Goal: Find specific page/section: Find specific page/section

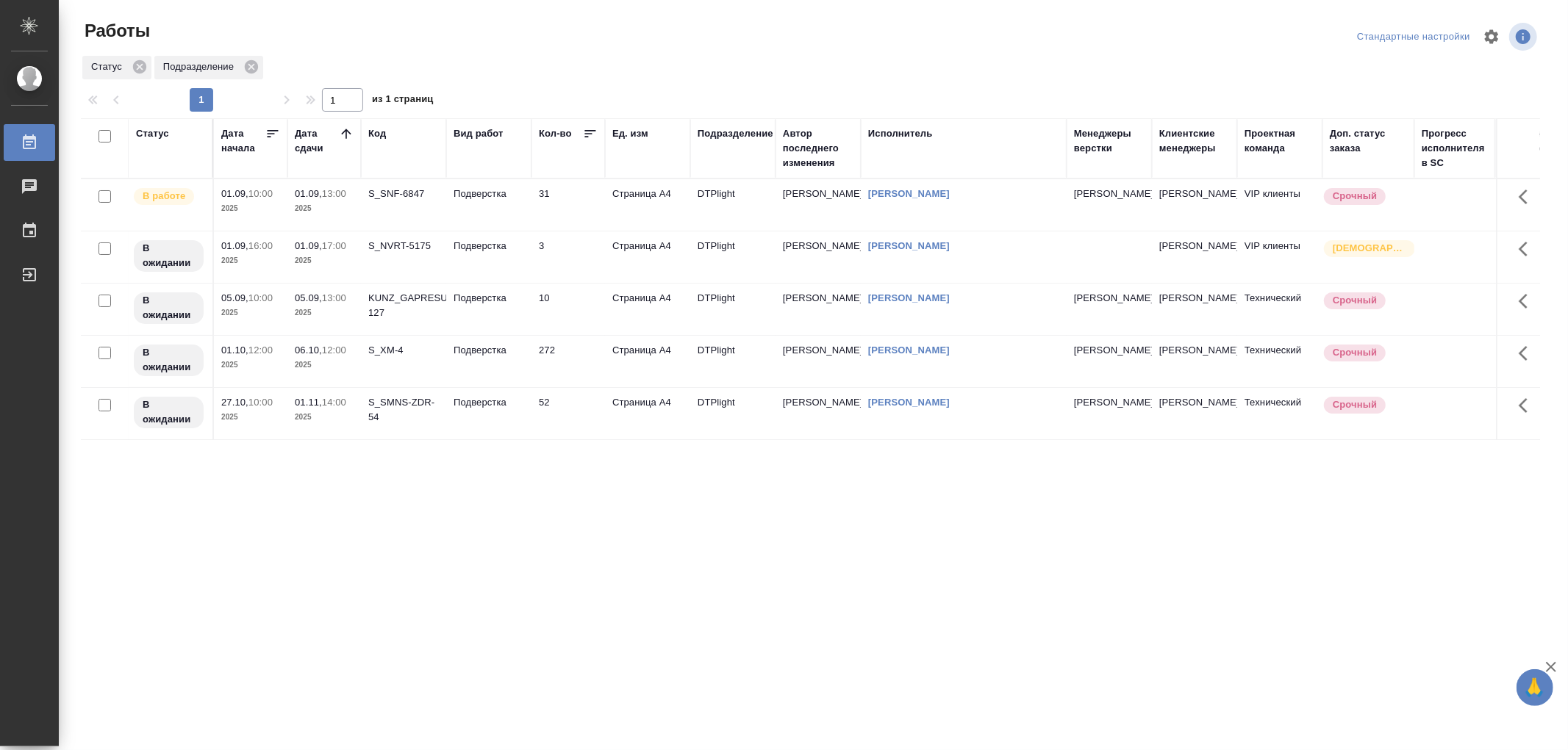
click at [517, 213] on td "Подверстка" at bounding box center [489, 205] width 85 height 52
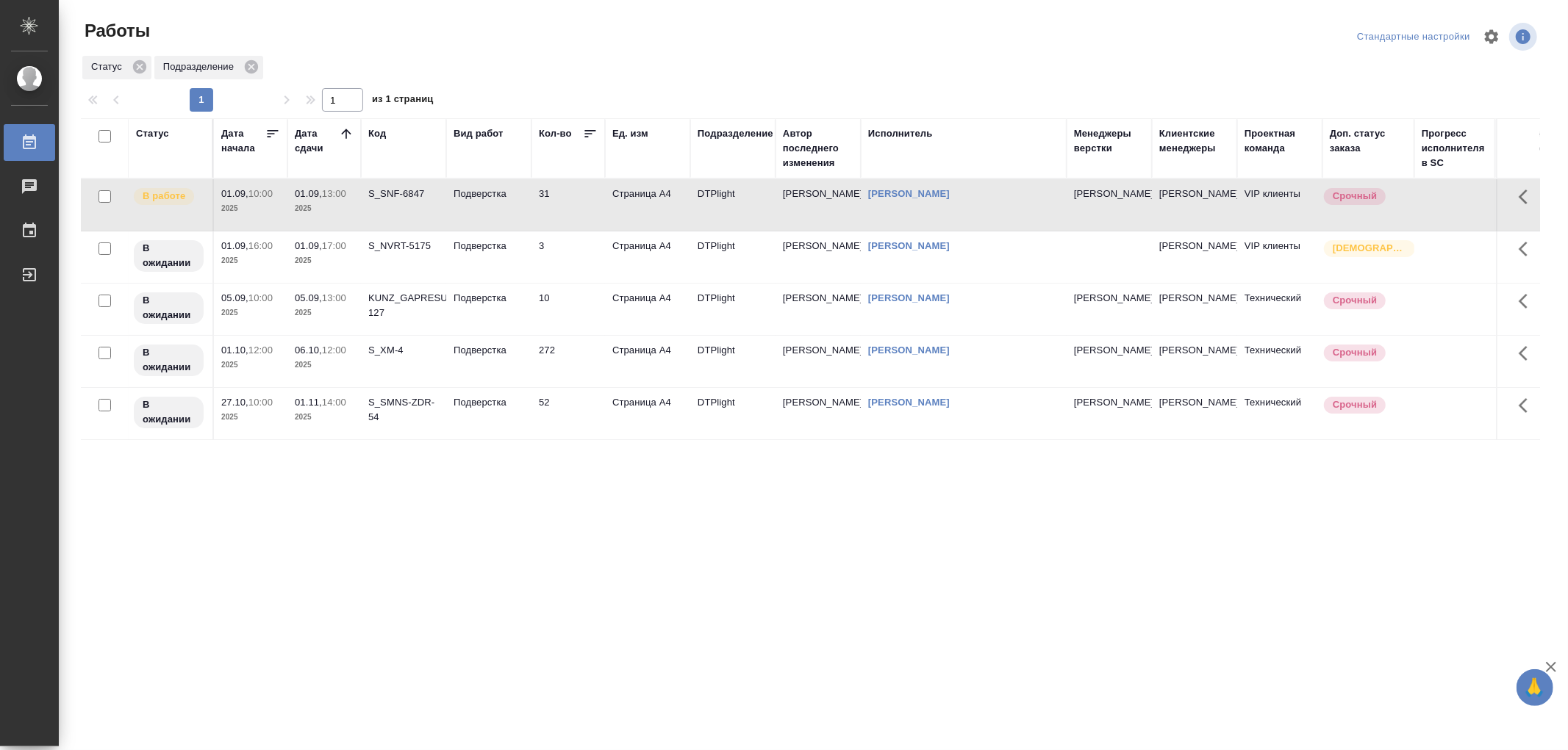
click at [517, 213] on td "Подверстка" at bounding box center [489, 205] width 85 height 52
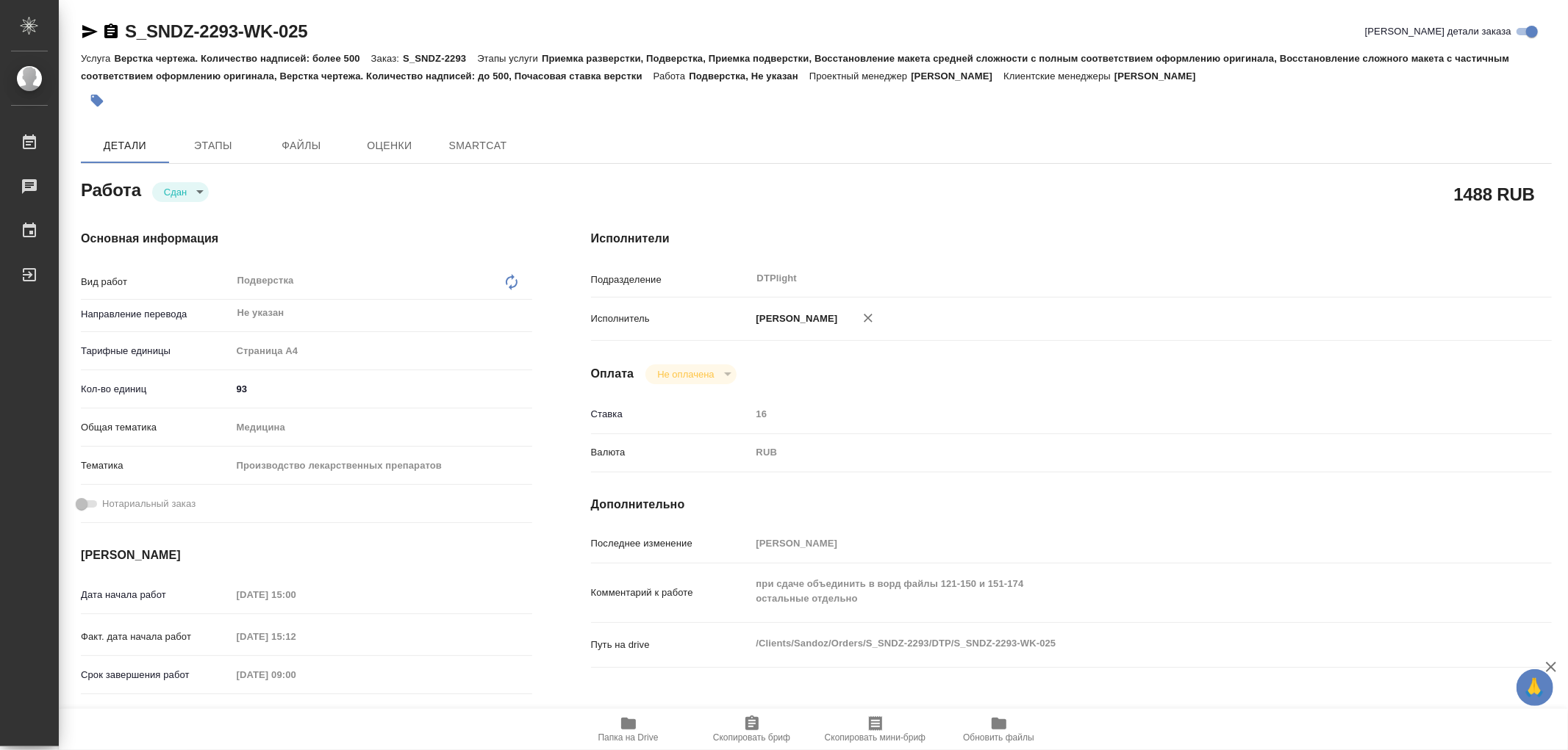
type textarea "x"
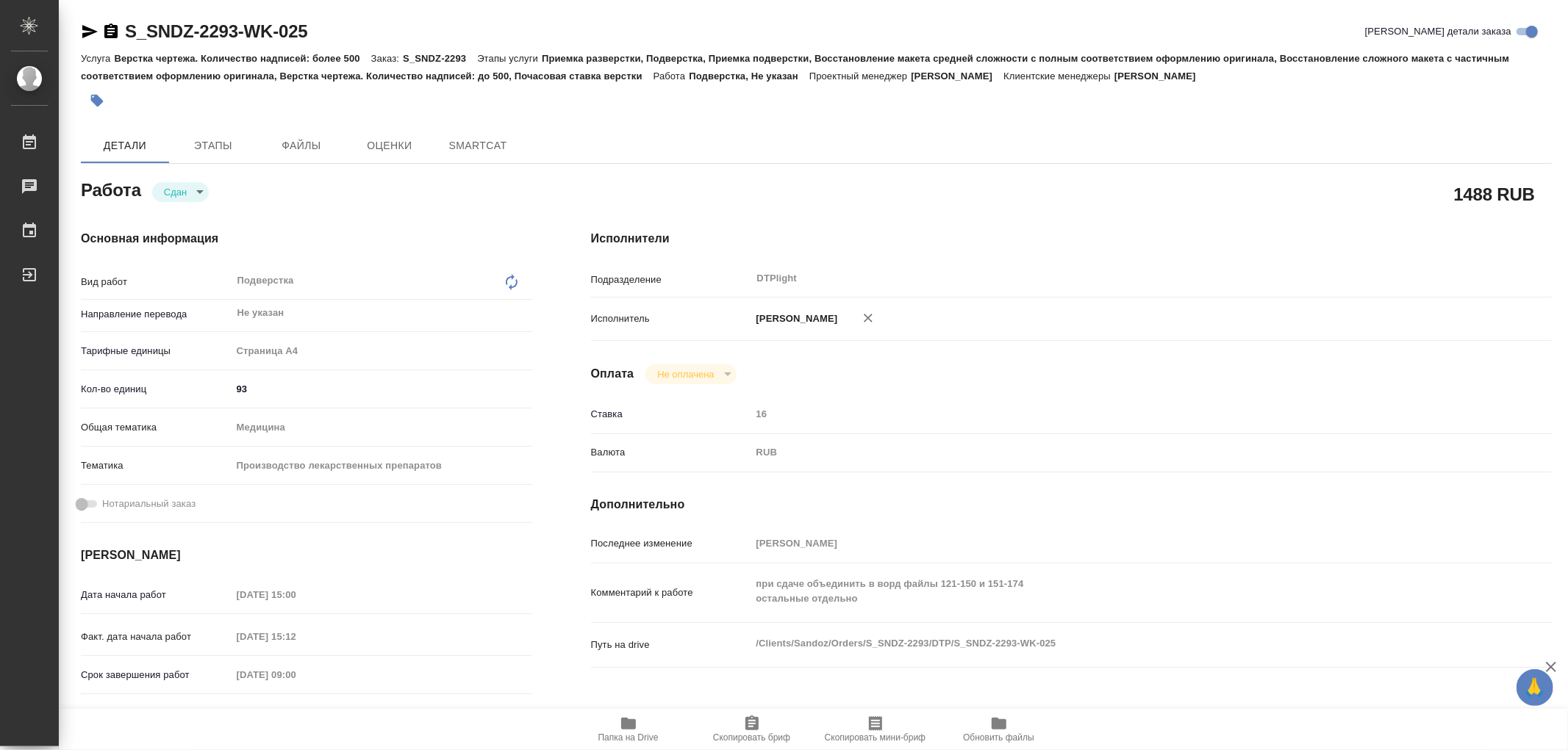
type textarea "x"
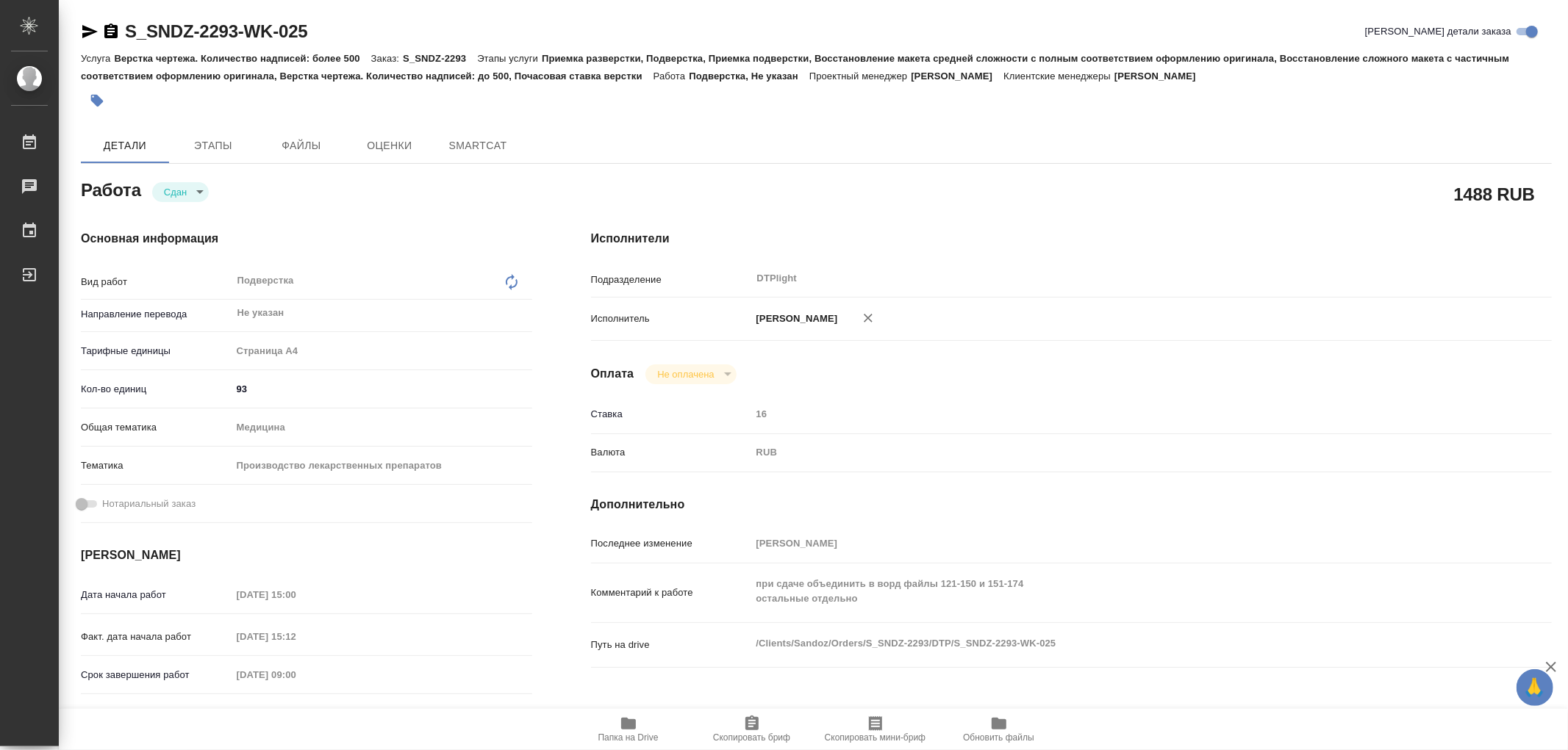
type textarea "x"
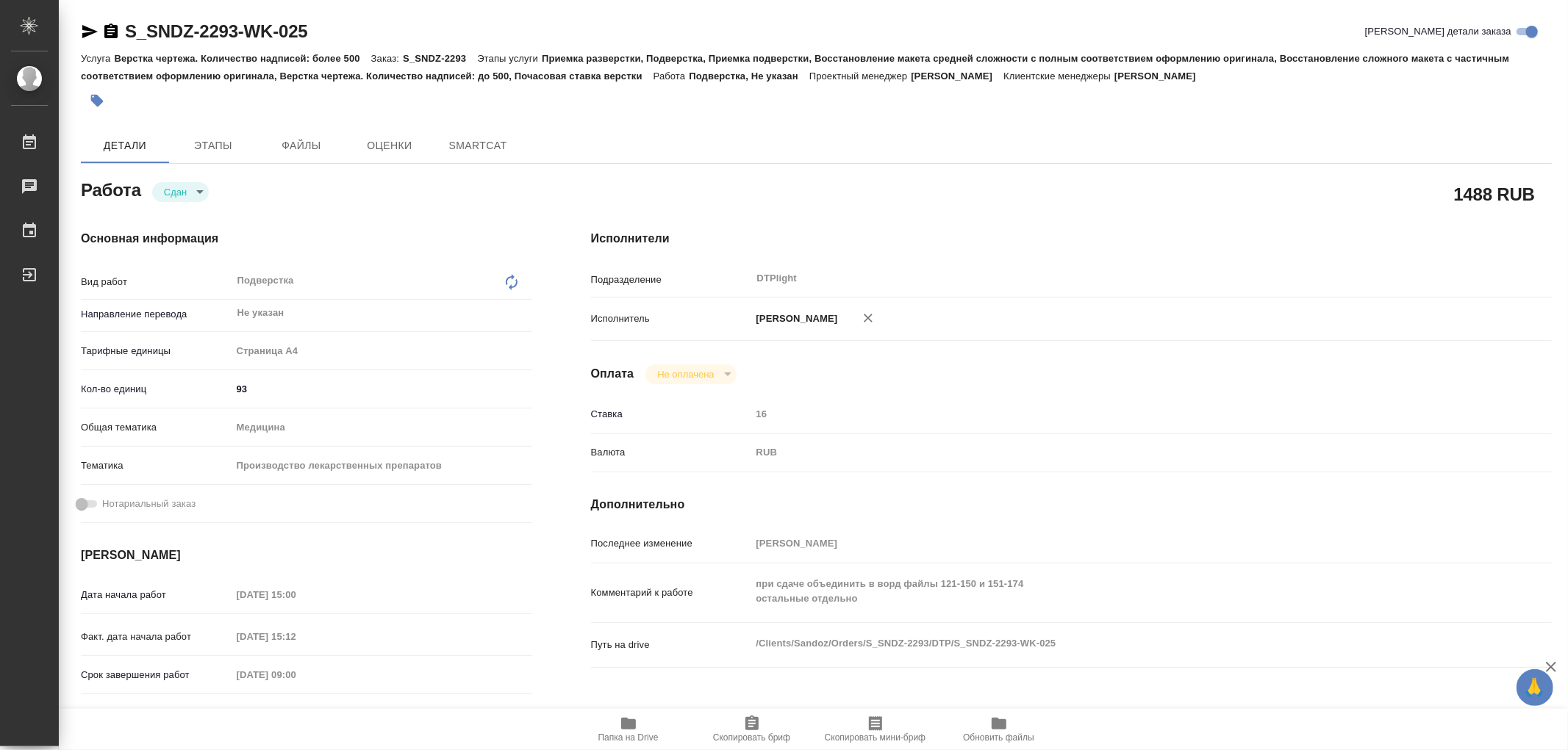
type textarea "x"
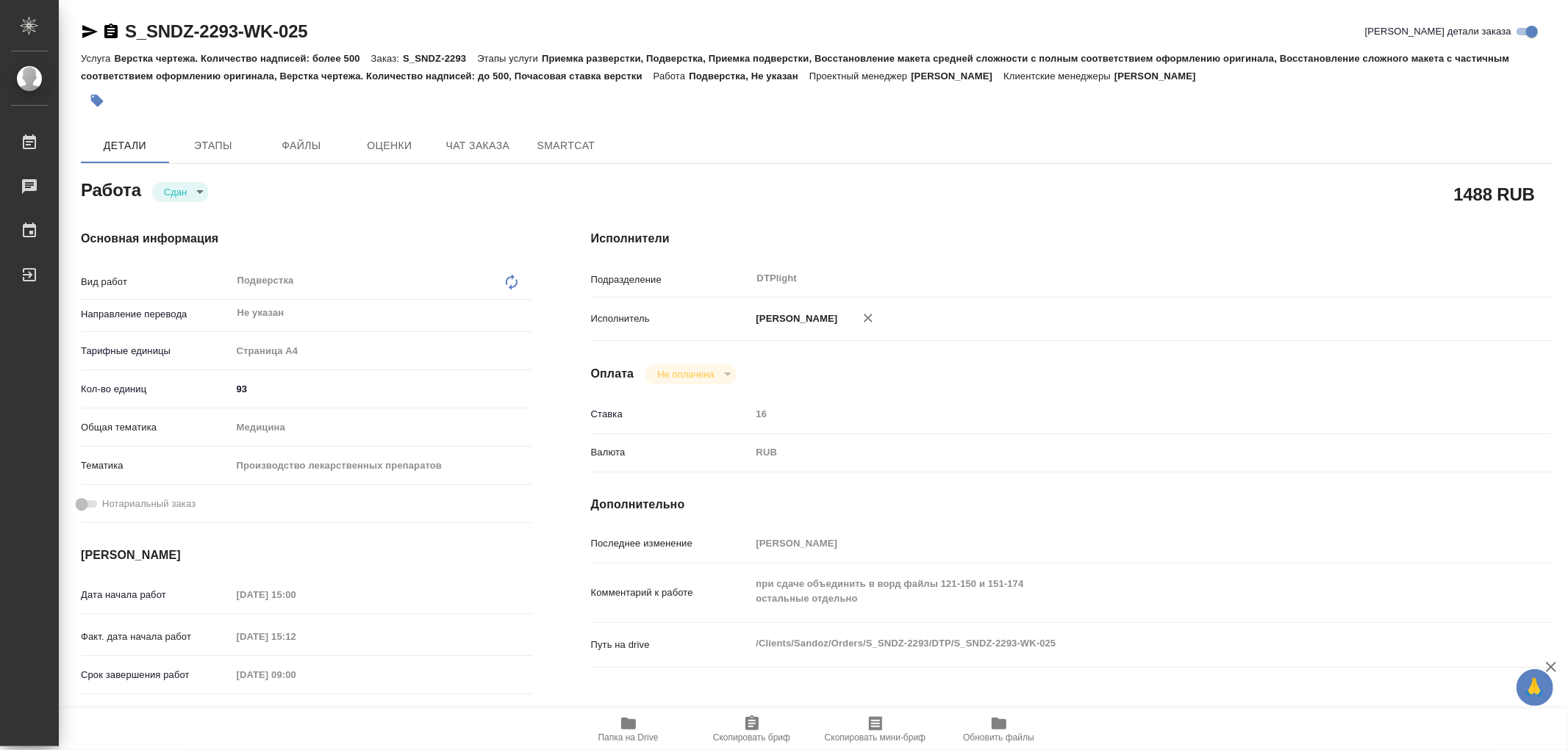
type textarea "x"
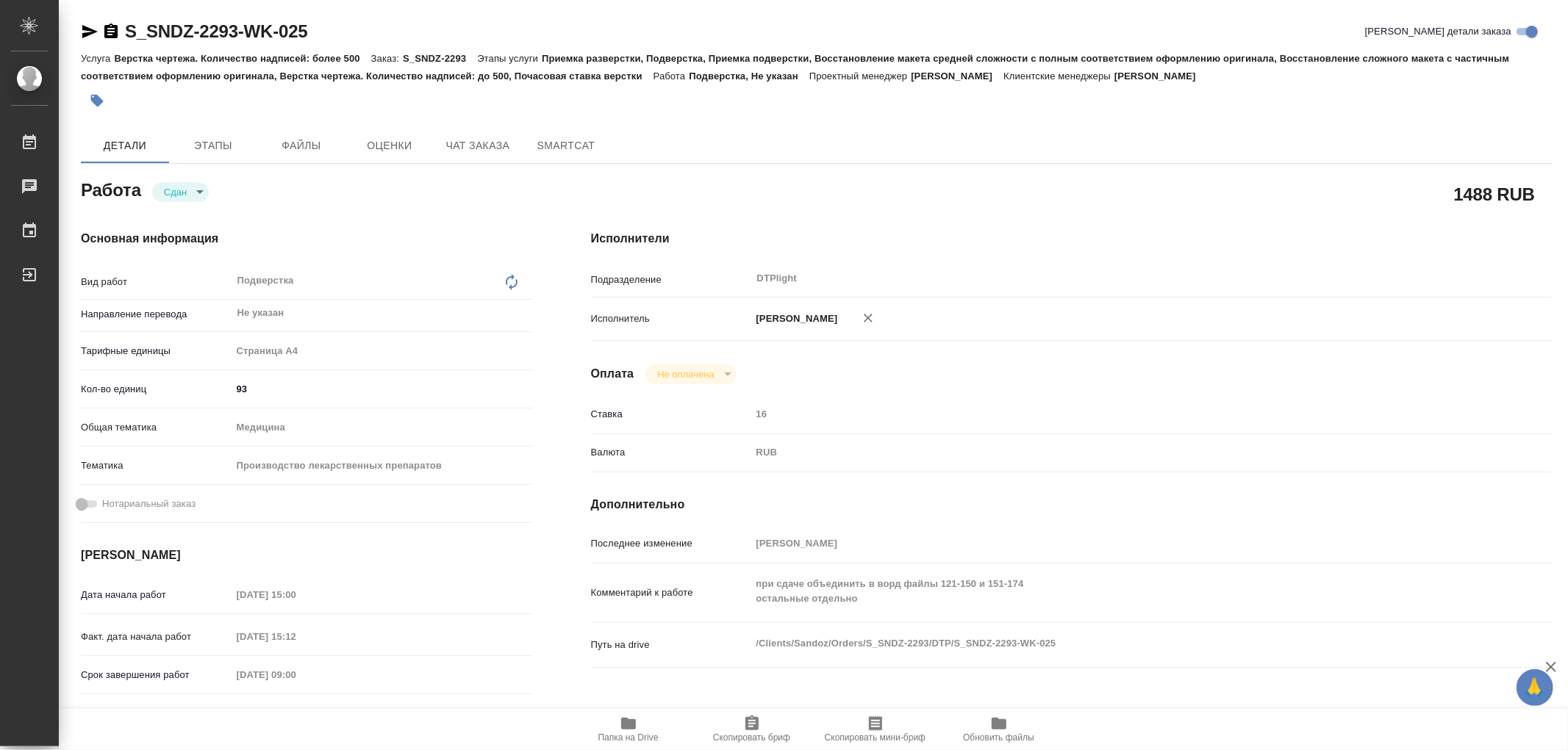
type textarea "x"
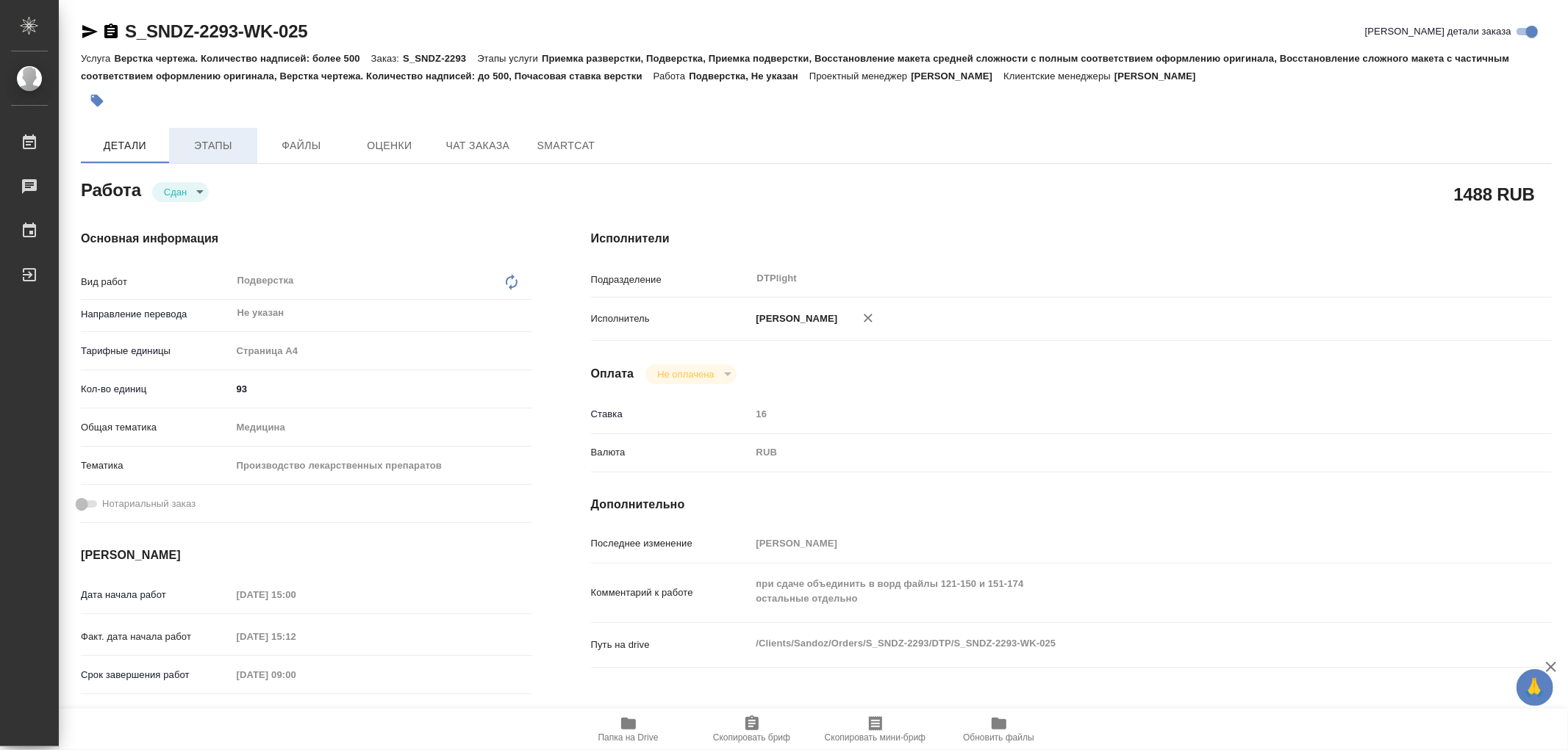
type textarea "x"
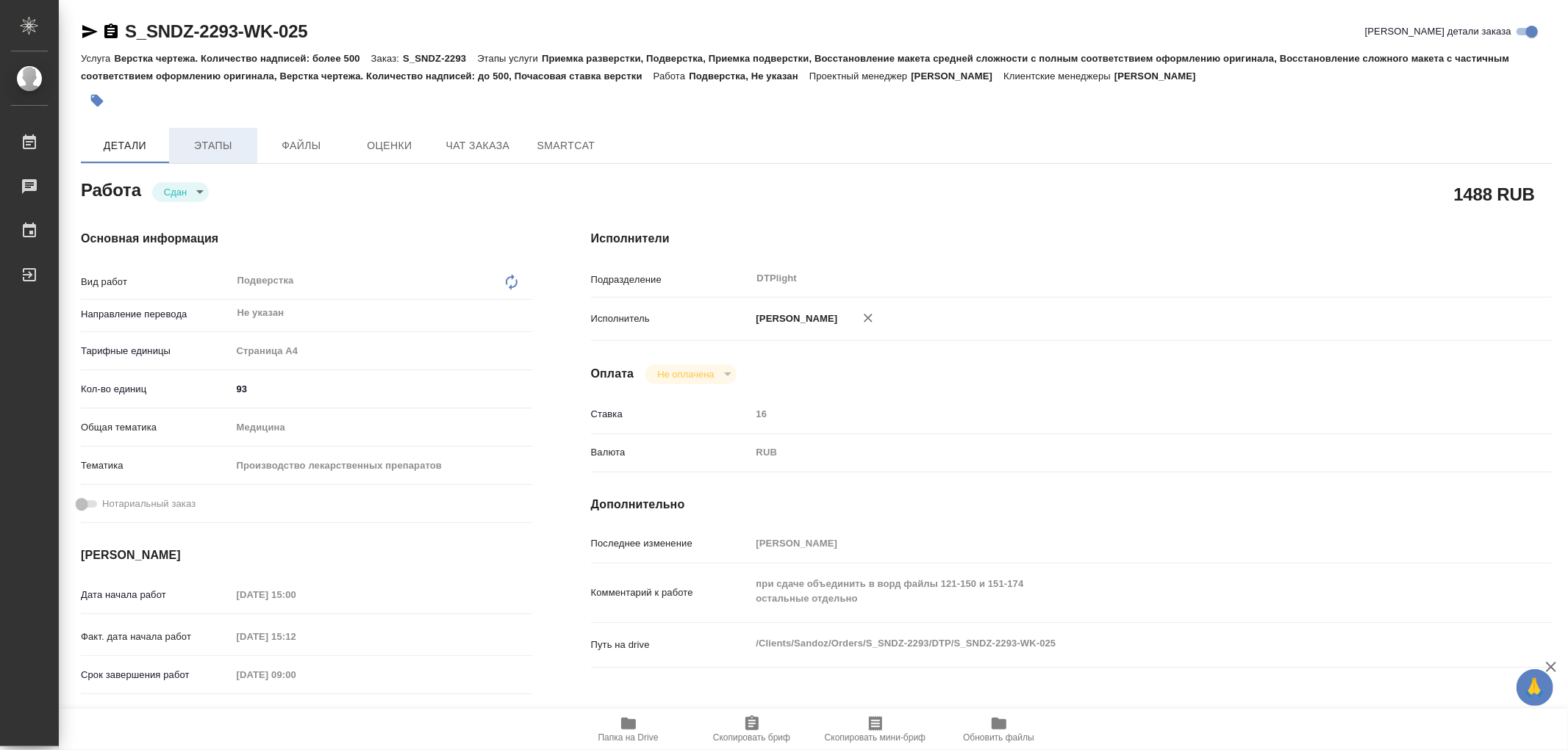
click at [214, 158] on button "Этапы" at bounding box center [213, 146] width 88 height 35
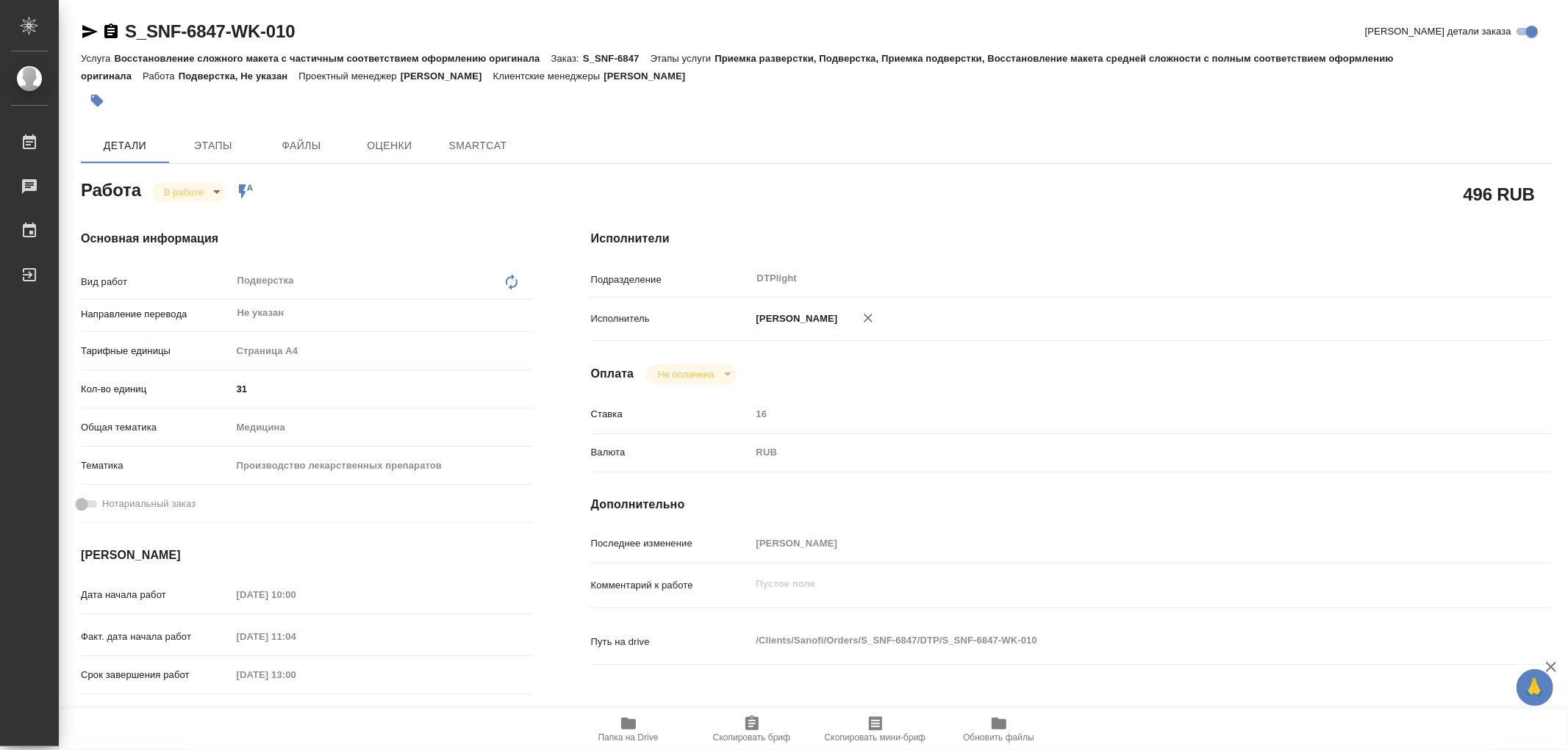
type textarea "x"
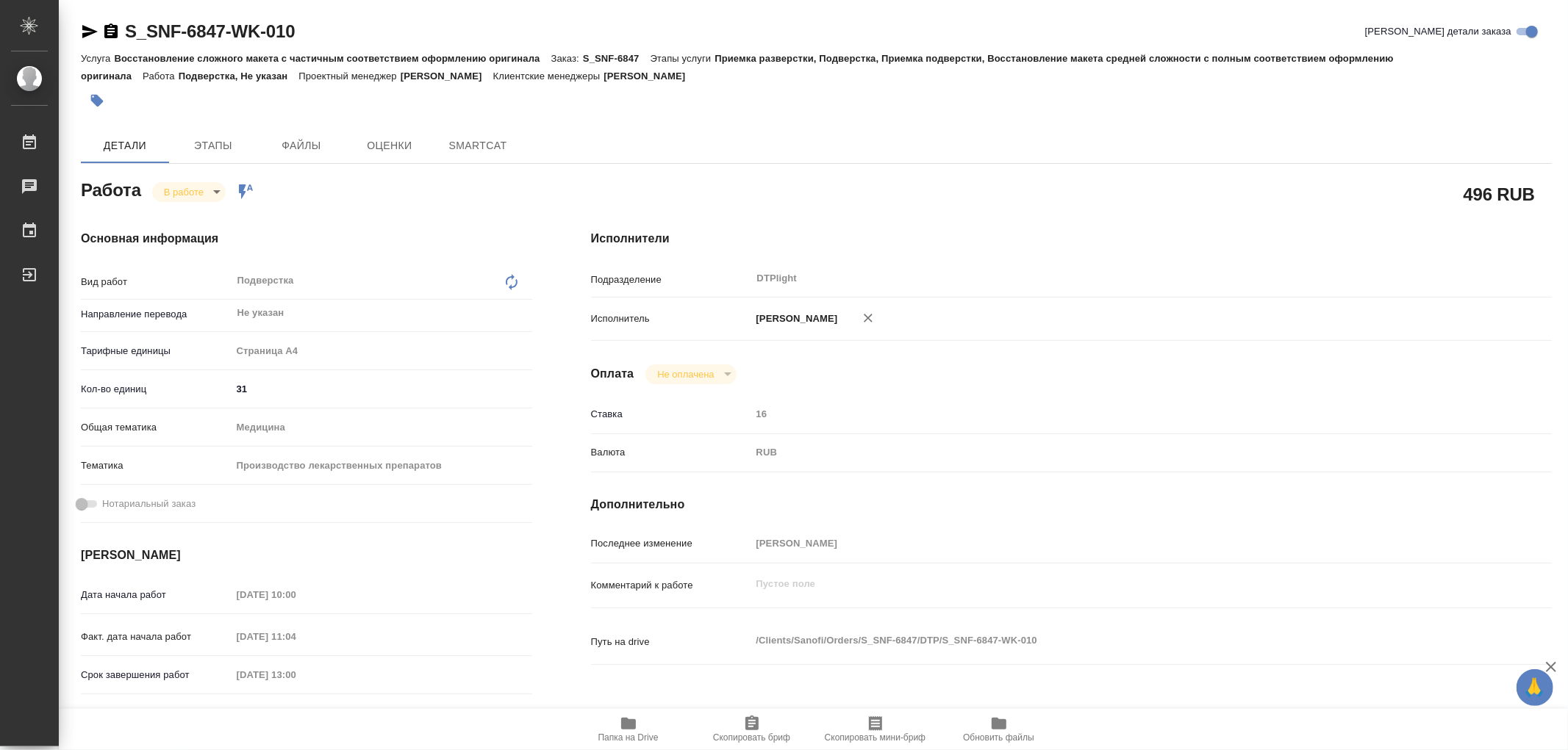
type textarea "x"
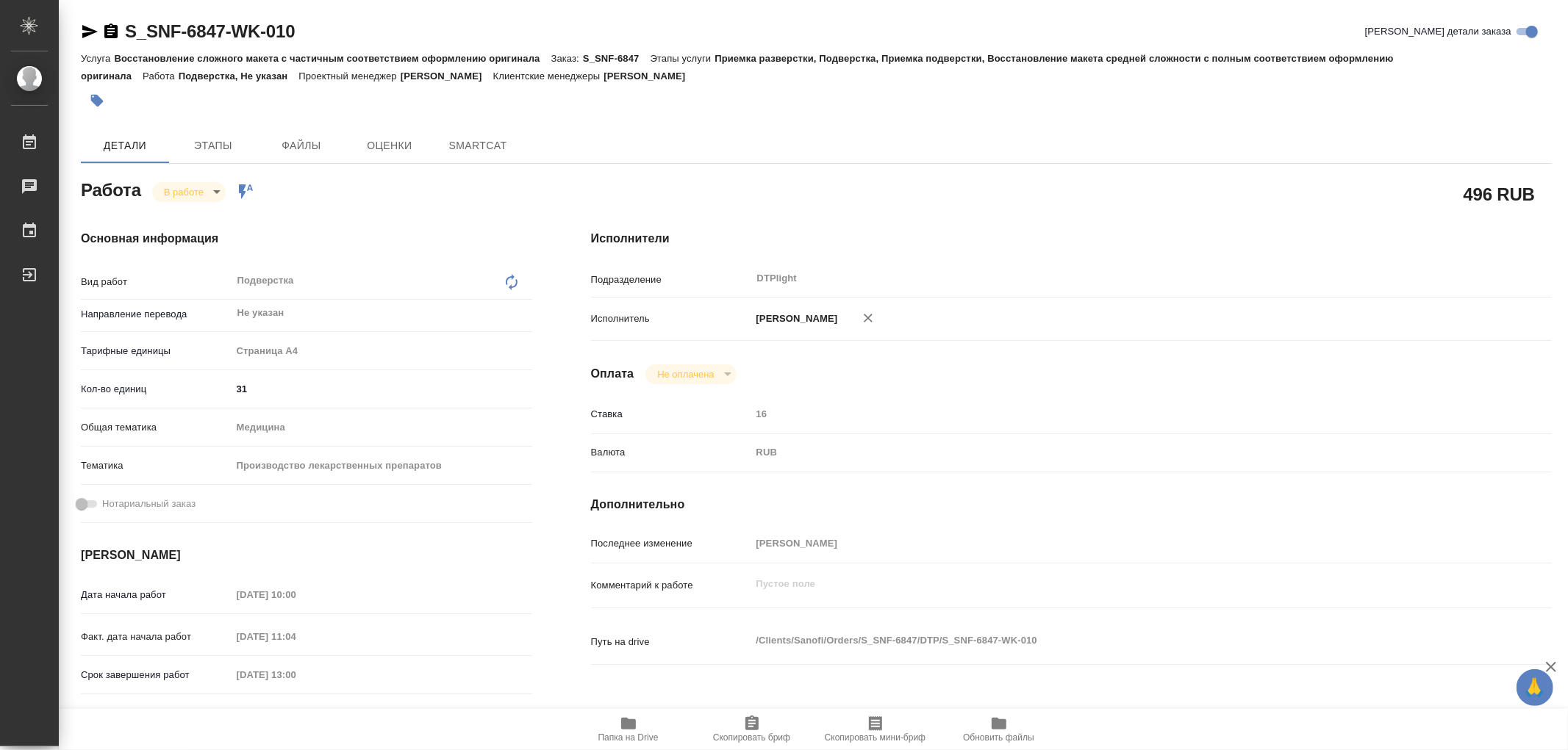
type textarea "x"
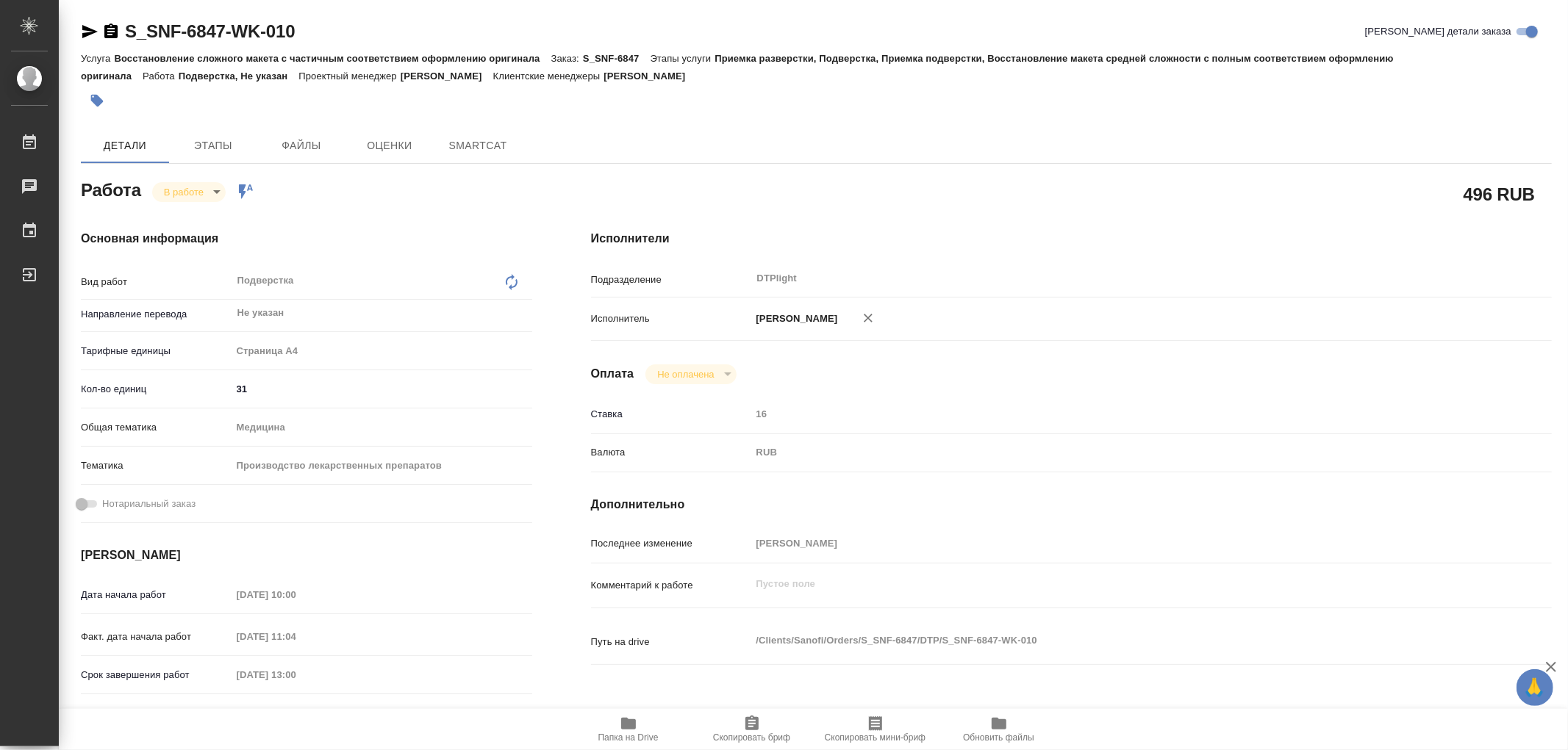
type textarea "x"
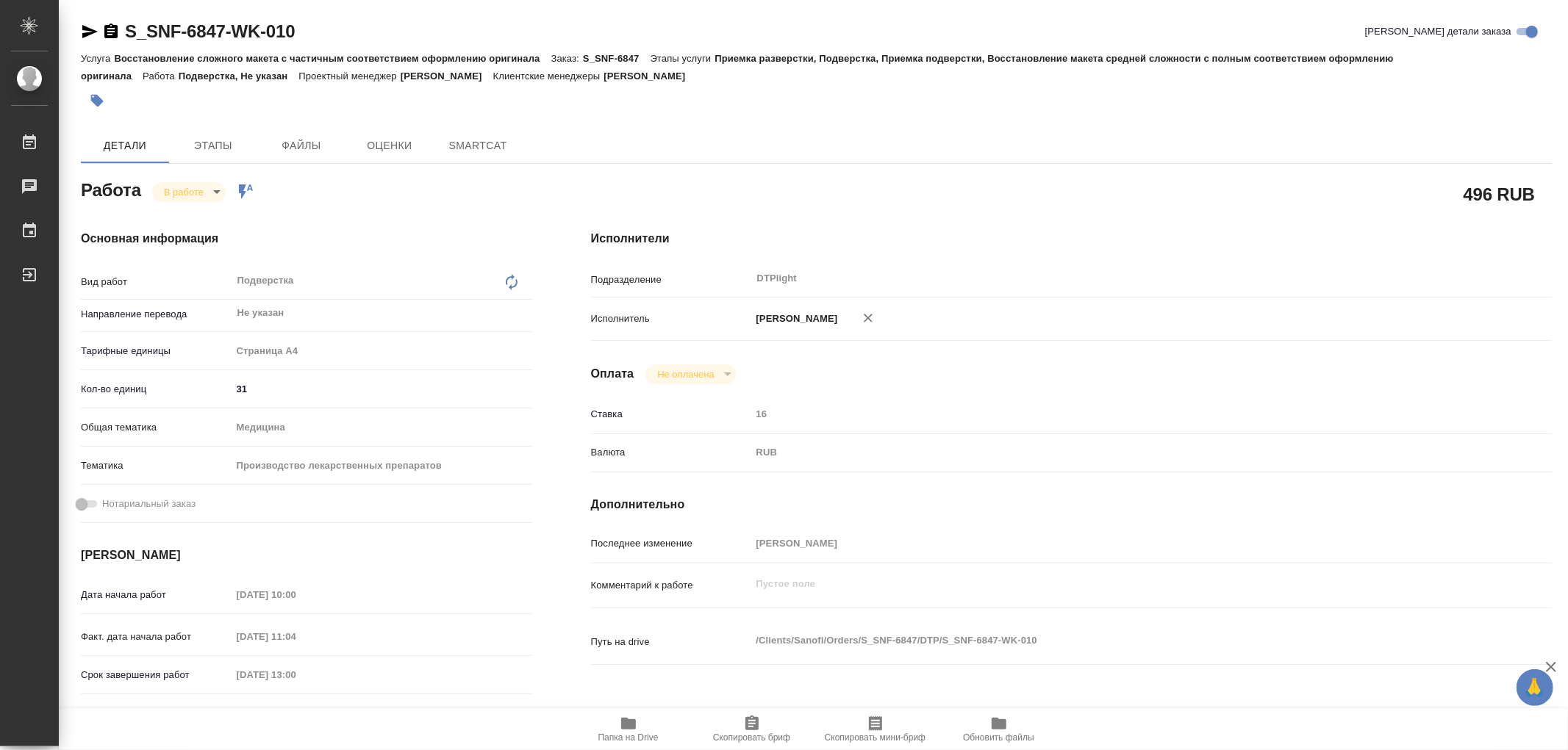
type textarea "x"
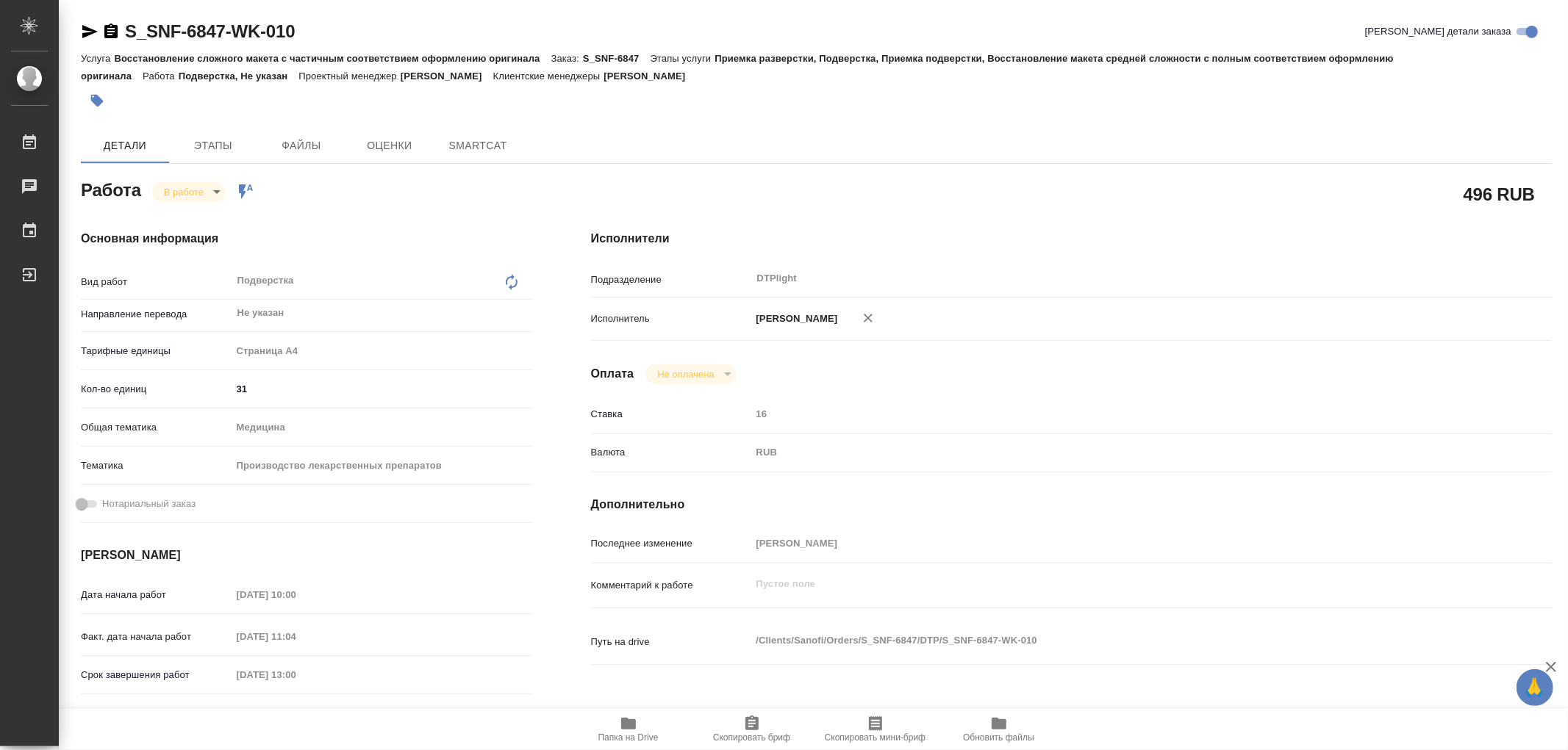
type textarea "x"
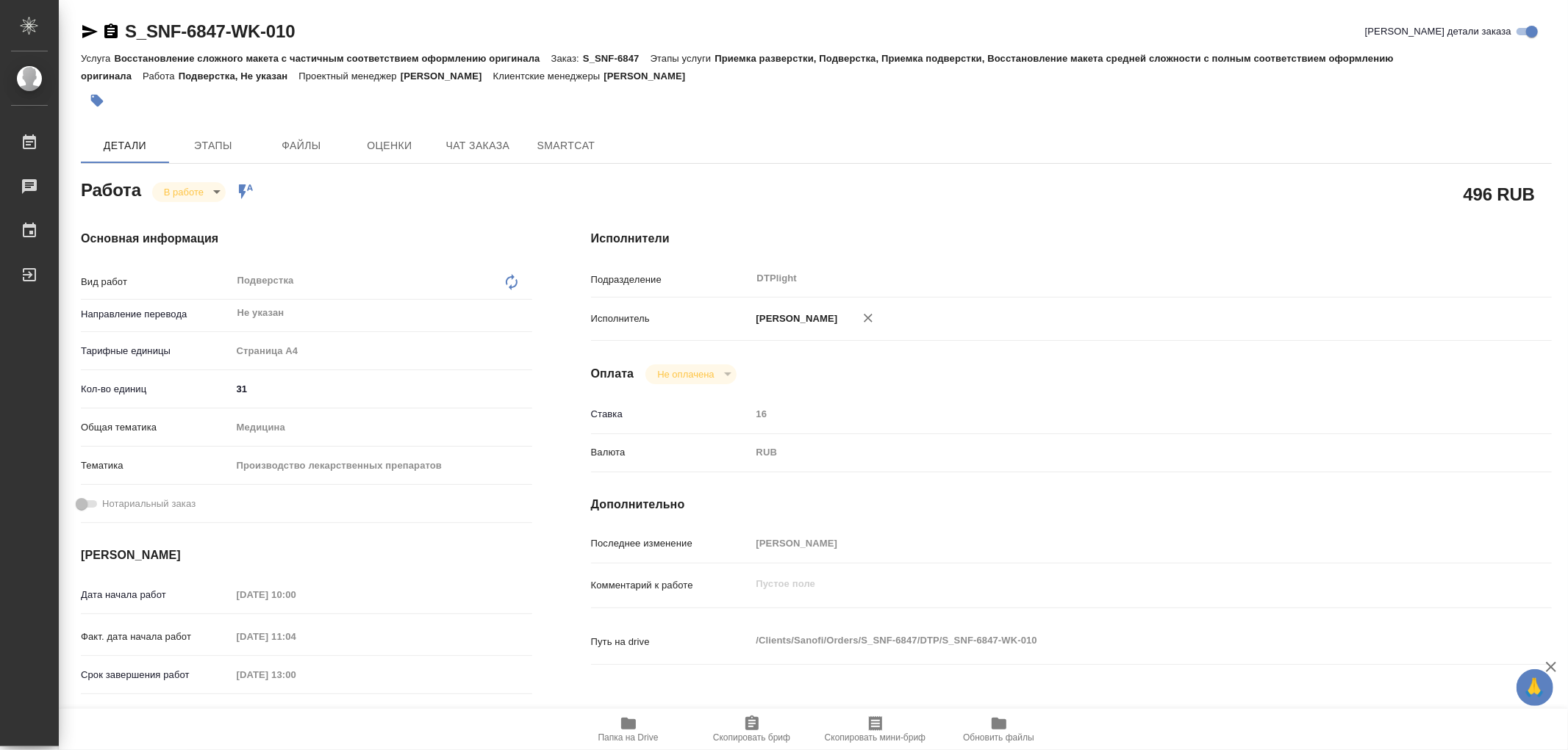
type textarea "x"
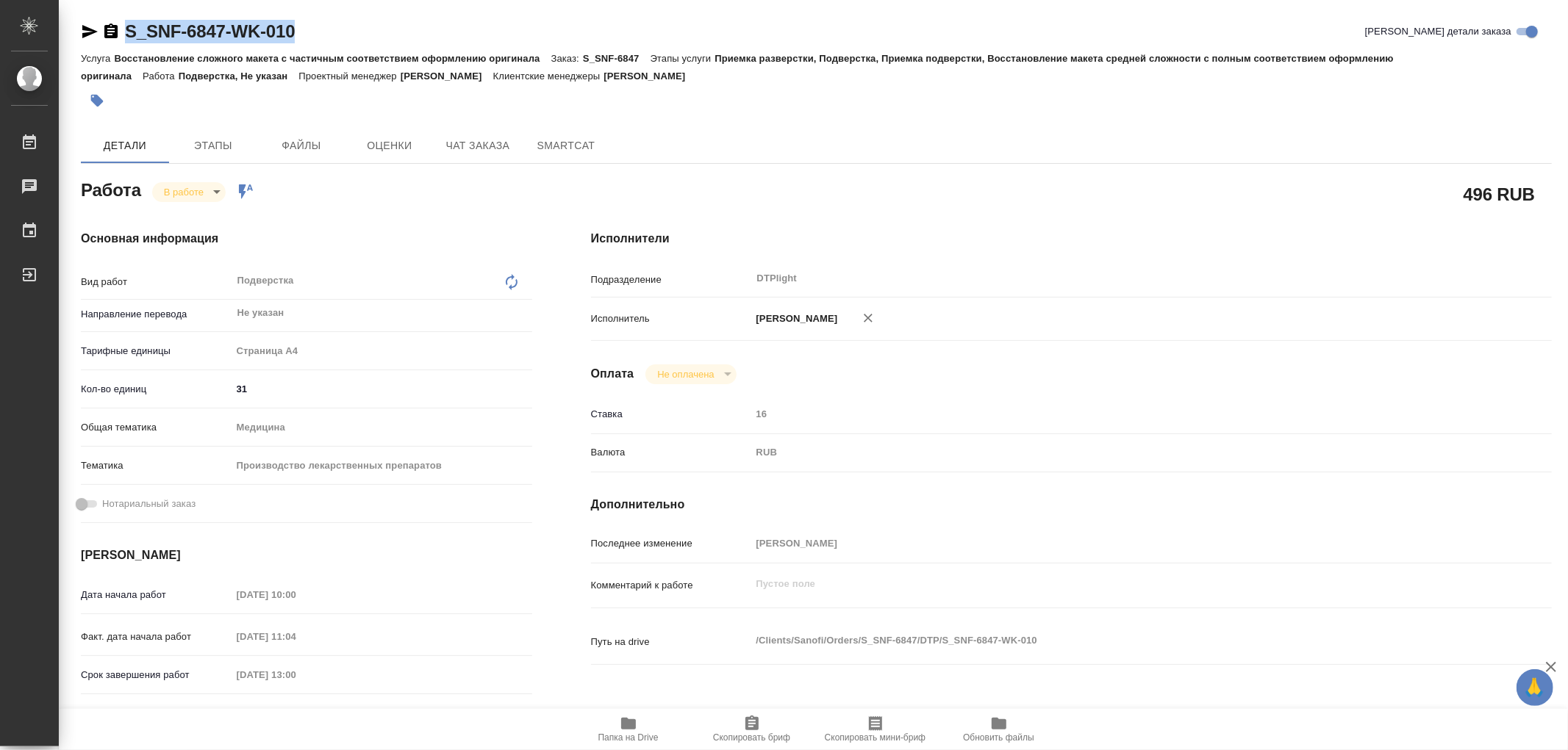
drag, startPoint x: 304, startPoint y: 30, endPoint x: 121, endPoint y: 23, distance: 183.1
click at [121, 23] on div "S_SNF-6847-WK-010 Кратко детали заказа" at bounding box center [815, 31] width 1471 height 23
type textarea "x"
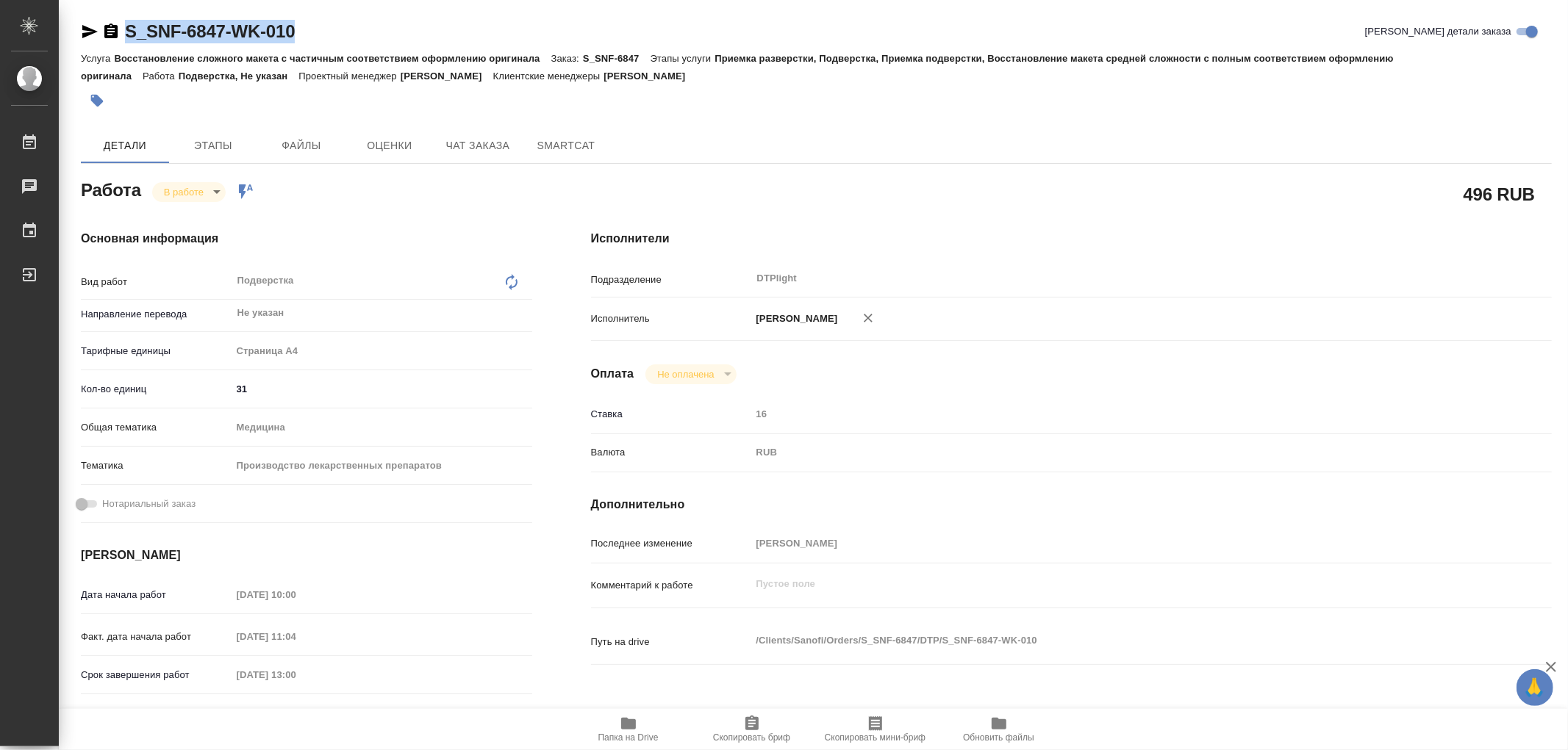
type textarea "x"
copy link "S_SNF-6847-WK-010"
